Goal: Use online tool/utility: Utilize a website feature to perform a specific function

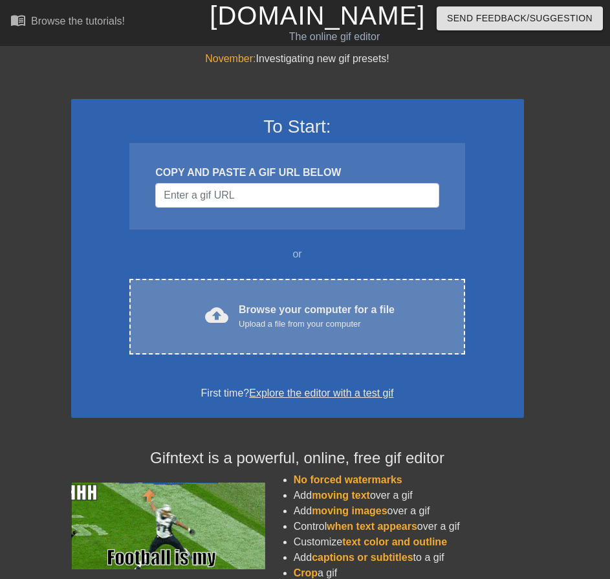
click at [269, 309] on div "Browse your computer for a file Upload a file from your computer" at bounding box center [317, 316] width 156 height 28
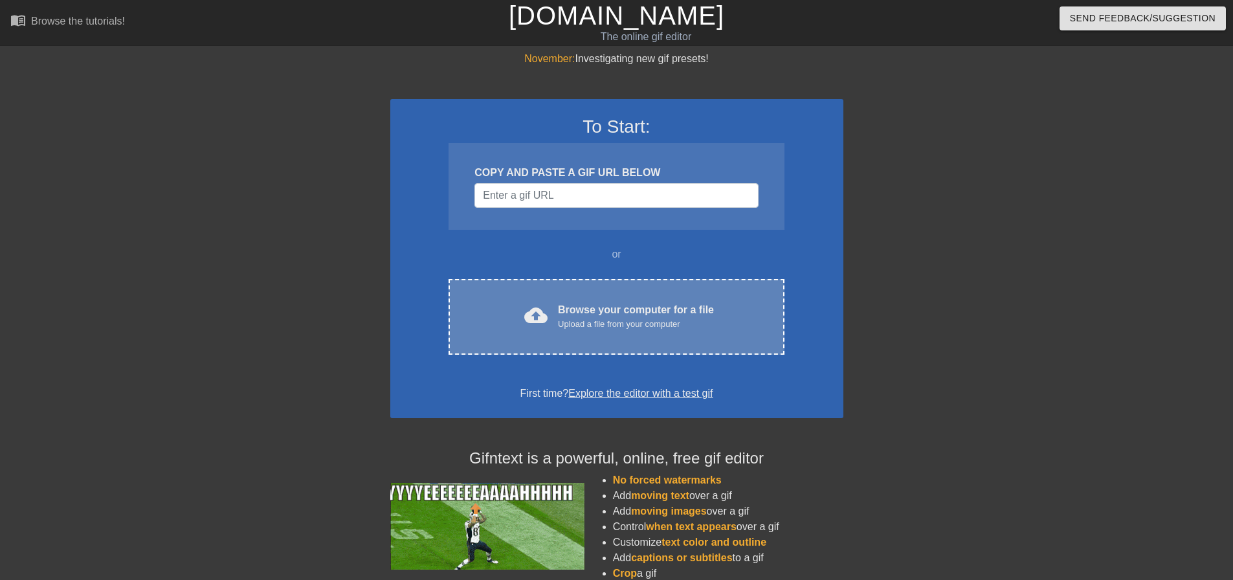
click at [580, 318] on div "Upload a file from your computer" at bounding box center [636, 324] width 156 height 13
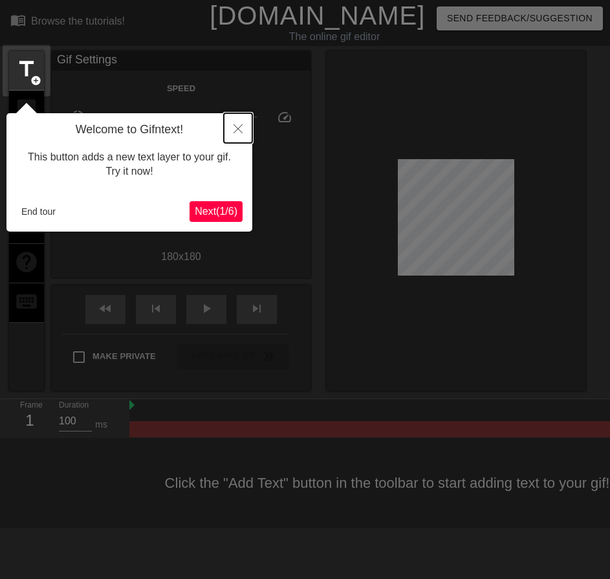
click at [240, 129] on icon "Close" at bounding box center [238, 128] width 9 height 9
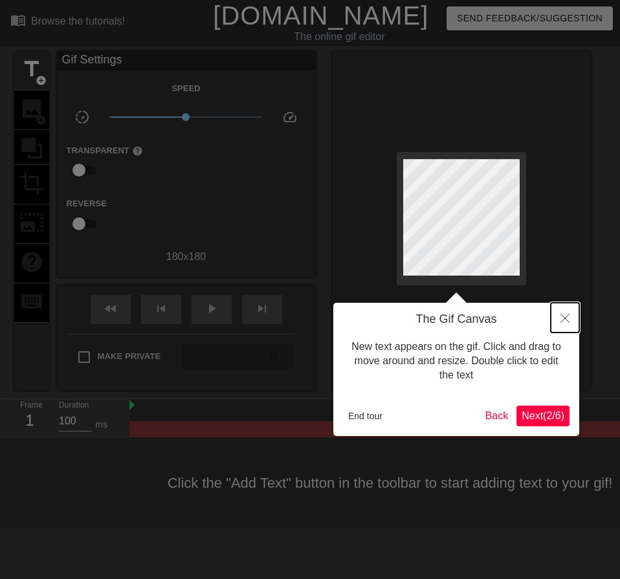
click at [566, 319] on icon "Close" at bounding box center [564, 318] width 9 height 9
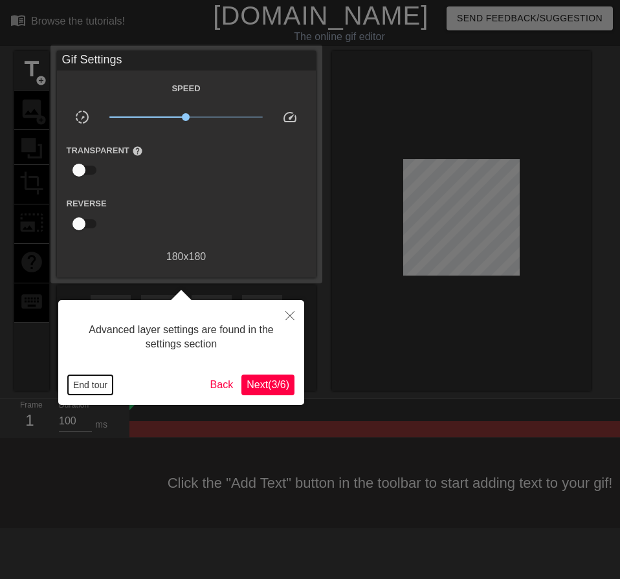
click at [81, 386] on button "End tour" at bounding box center [90, 384] width 45 height 19
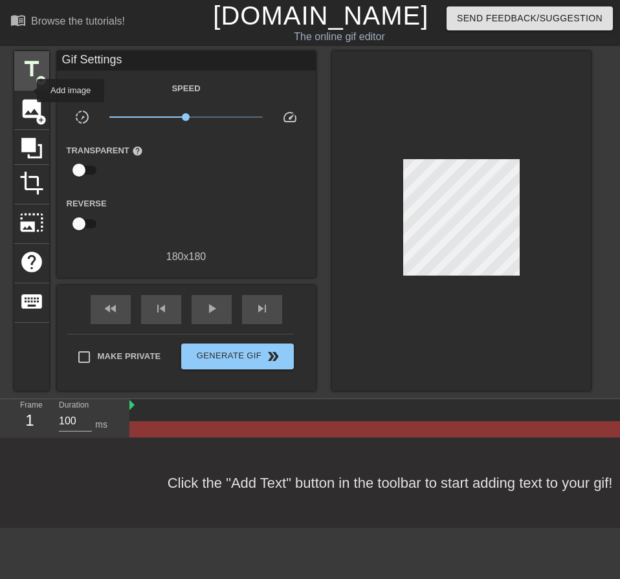
click at [28, 85] on div "title add_circle" at bounding box center [31, 70] width 35 height 39
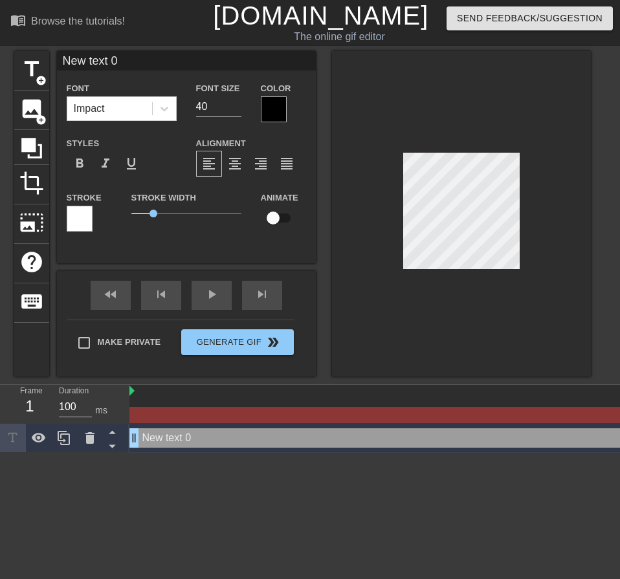
drag, startPoint x: 80, startPoint y: 64, endPoint x: -49, endPoint y: 59, distance: 128.9
click at [0, 59] on html "menu_book Browse the tutorials! [DOMAIN_NAME] The online gif editor Send Feedba…" at bounding box center [310, 226] width 620 height 453
type input "冬蛇呢?"
click at [78, 159] on span "format_bold" at bounding box center [80, 164] width 16 height 16
click at [114, 99] on div "Impact" at bounding box center [109, 108] width 85 height 23
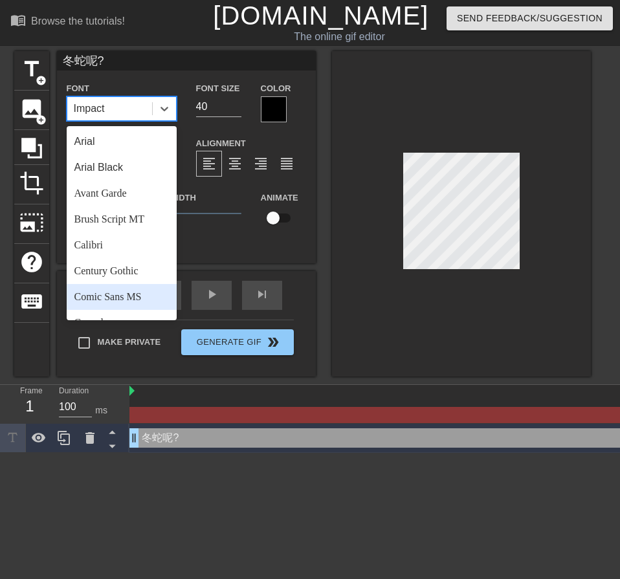
click at [121, 293] on div "Comic Sans MS" at bounding box center [122, 297] width 110 height 26
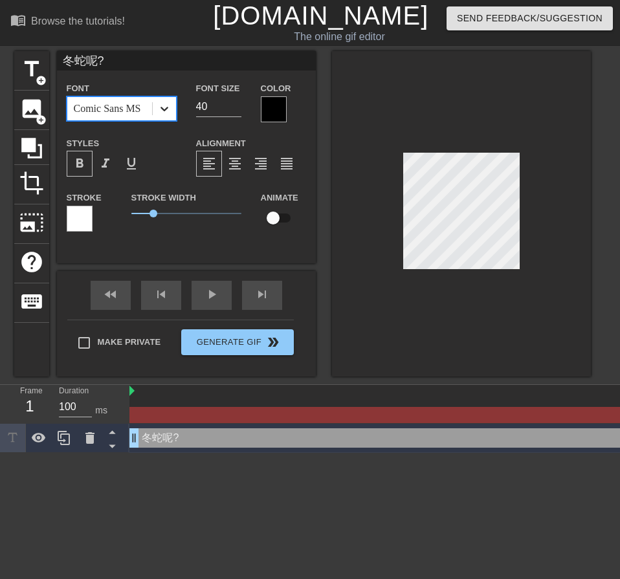
click at [159, 109] on icon at bounding box center [164, 108] width 13 height 13
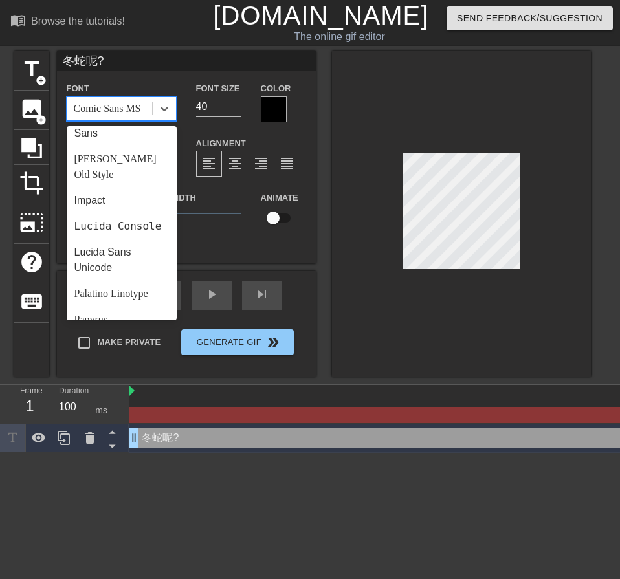
scroll to position [319, 0]
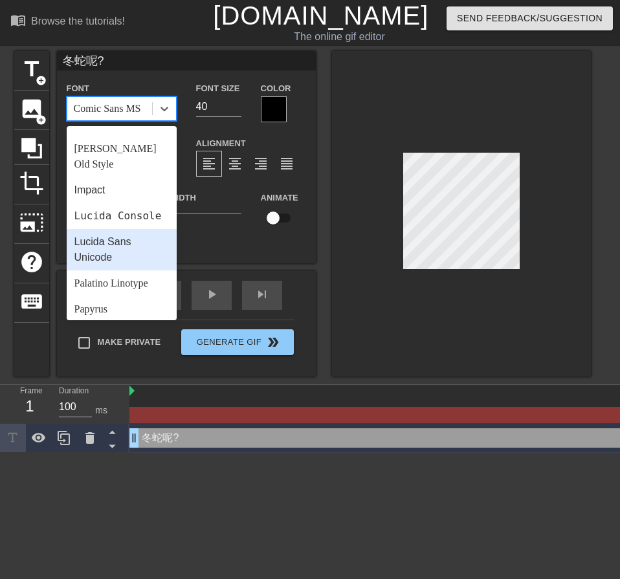
click at [104, 234] on div "Lucida Sans Unicode" at bounding box center [122, 249] width 110 height 41
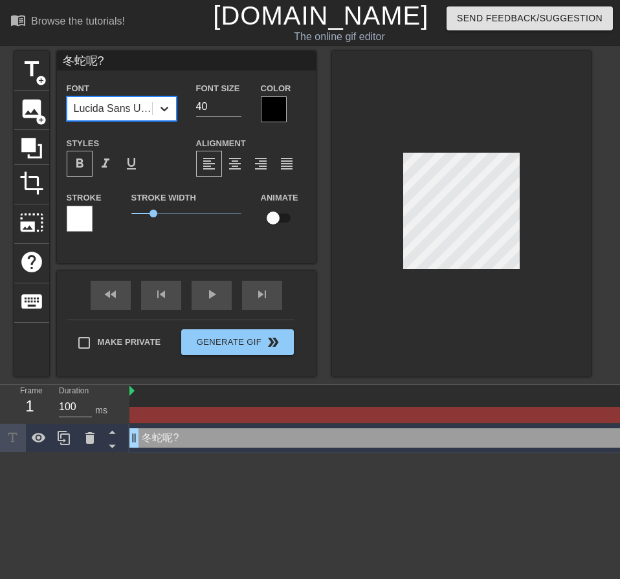
click at [171, 105] on div at bounding box center [164, 108] width 23 height 23
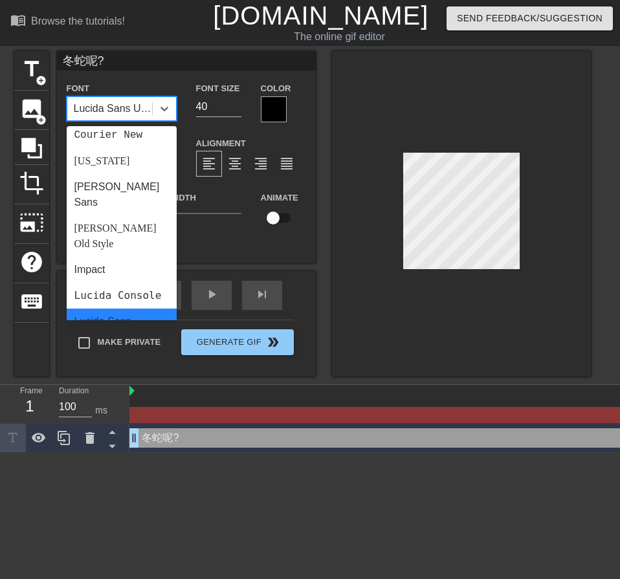
scroll to position [249, 0]
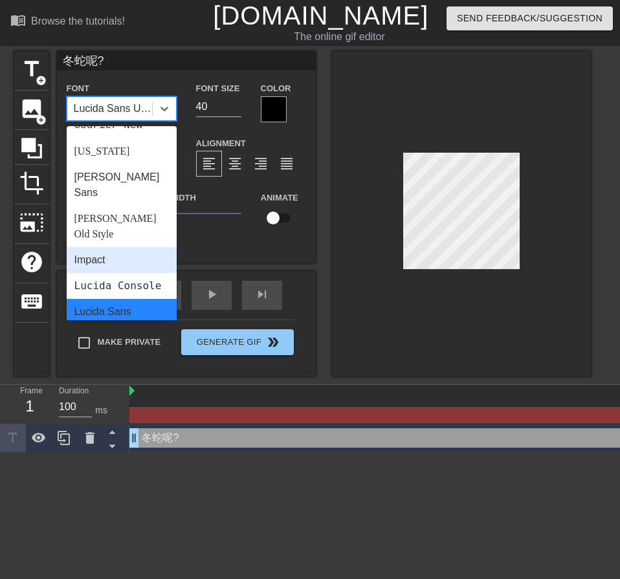
click at [109, 247] on div "Impact" at bounding box center [122, 260] width 110 height 26
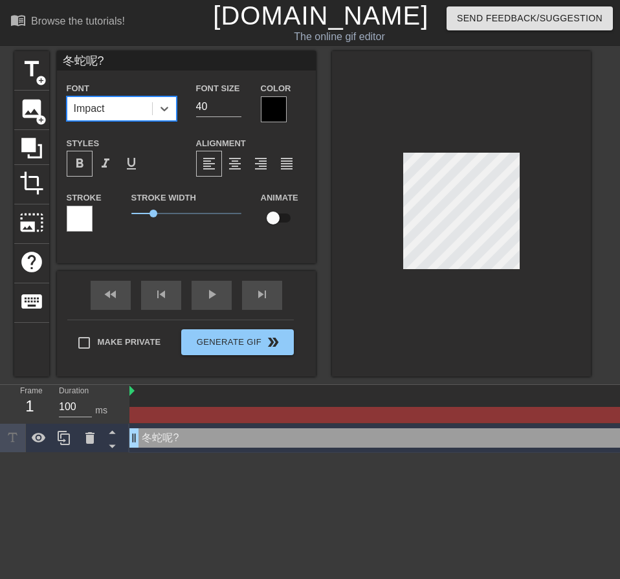
click at [81, 160] on span "format_bold" at bounding box center [80, 164] width 16 height 16
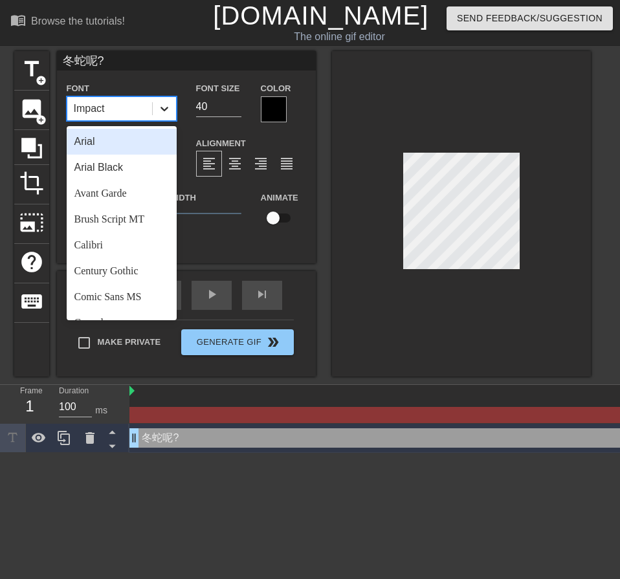
click at [162, 107] on icon at bounding box center [164, 108] width 13 height 13
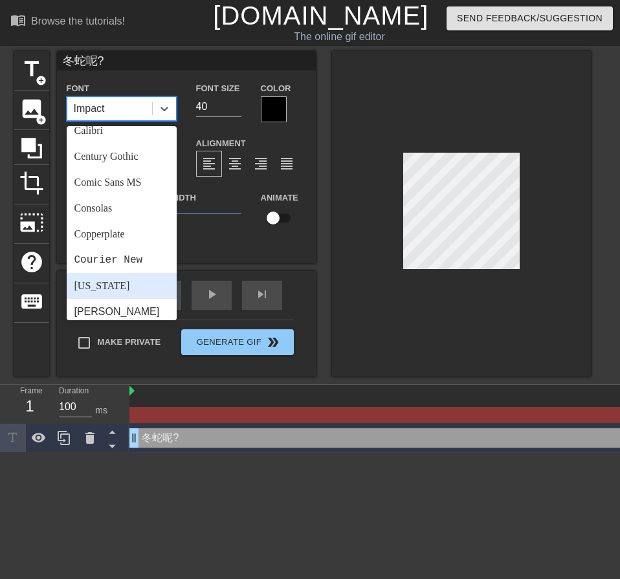
scroll to position [182, 0]
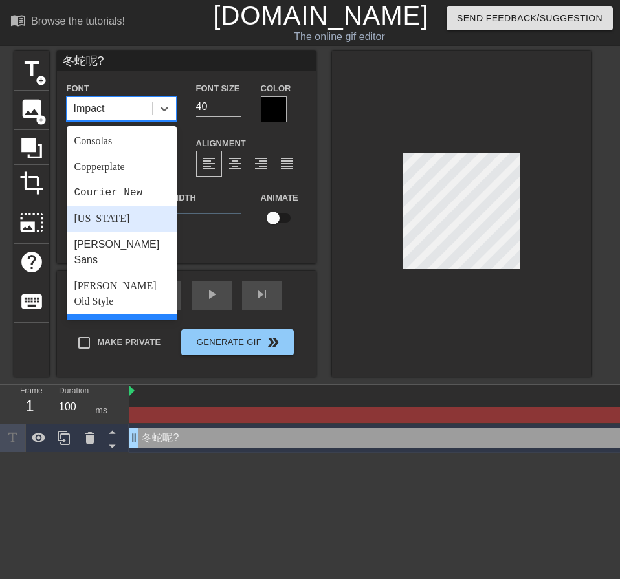
drag, startPoint x: 176, startPoint y: 160, endPoint x: 162, endPoint y: 209, distance: 50.4
click at [162, 209] on div "Arial Arial Black Avant Garde Brush Script MT Calibri Century Gothic Comic Sans…" at bounding box center [122, 223] width 110 height 194
click at [104, 242] on div "[PERSON_NAME] Sans" at bounding box center [122, 252] width 110 height 41
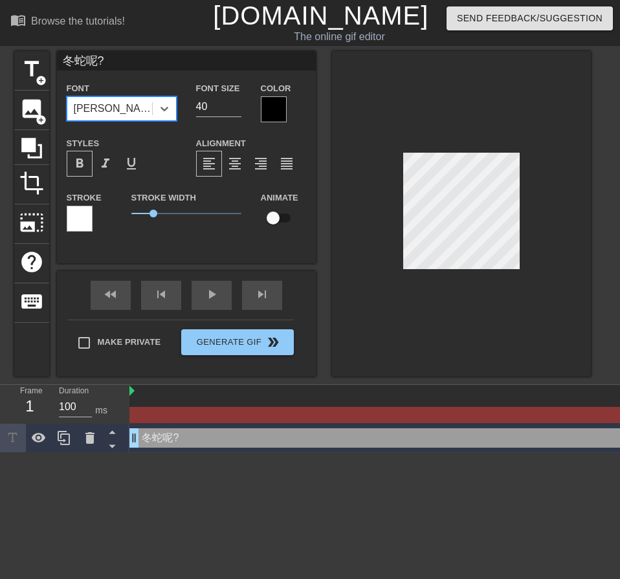
click at [274, 113] on div at bounding box center [274, 109] width 26 height 26
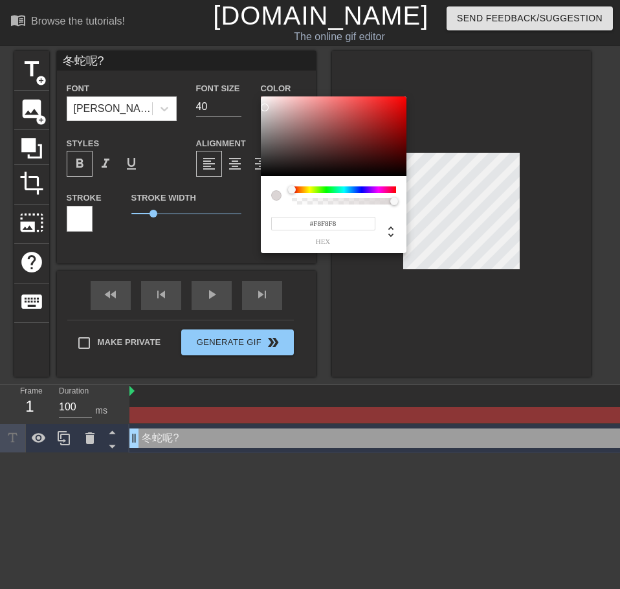
type input "#FFFFFF"
drag, startPoint x: 276, startPoint y: 140, endPoint x: 252, endPoint y: 88, distance: 56.8
click at [252, 88] on div "#FFFFFF hex" at bounding box center [310, 294] width 620 height 589
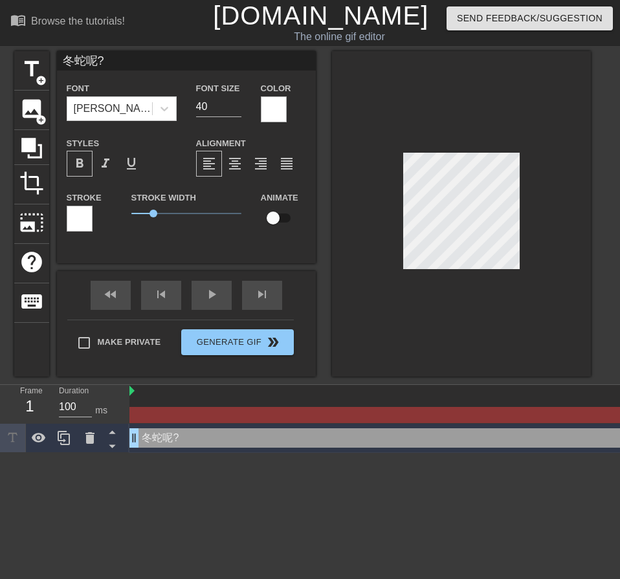
click at [87, 217] on div at bounding box center [80, 219] width 26 height 26
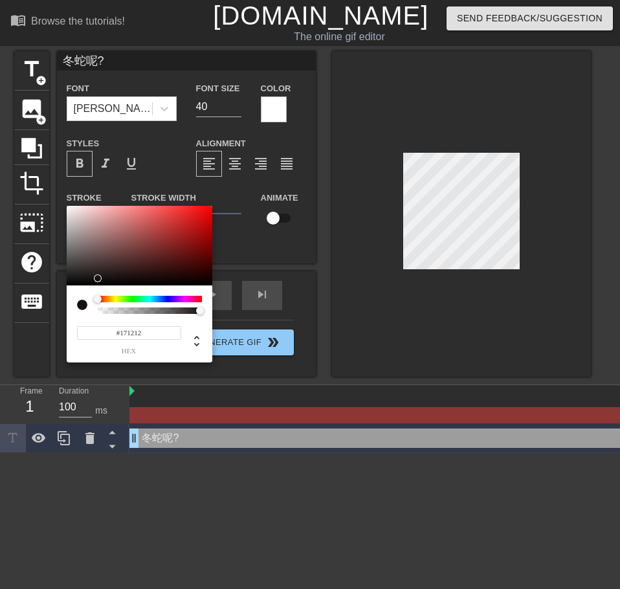
type input "#000000"
drag, startPoint x: 133, startPoint y: 255, endPoint x: 60, endPoint y: 307, distance: 90.0
click at [60, 307] on div "#000000 hex" at bounding box center [310, 294] width 620 height 589
